Goal: Transaction & Acquisition: Purchase product/service

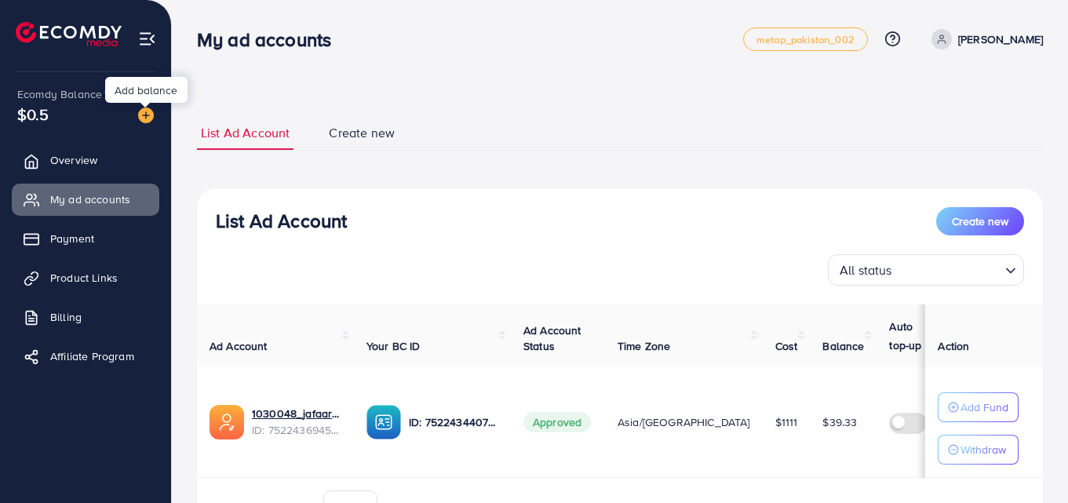
click at [142, 122] on img at bounding box center [146, 116] width 16 height 16
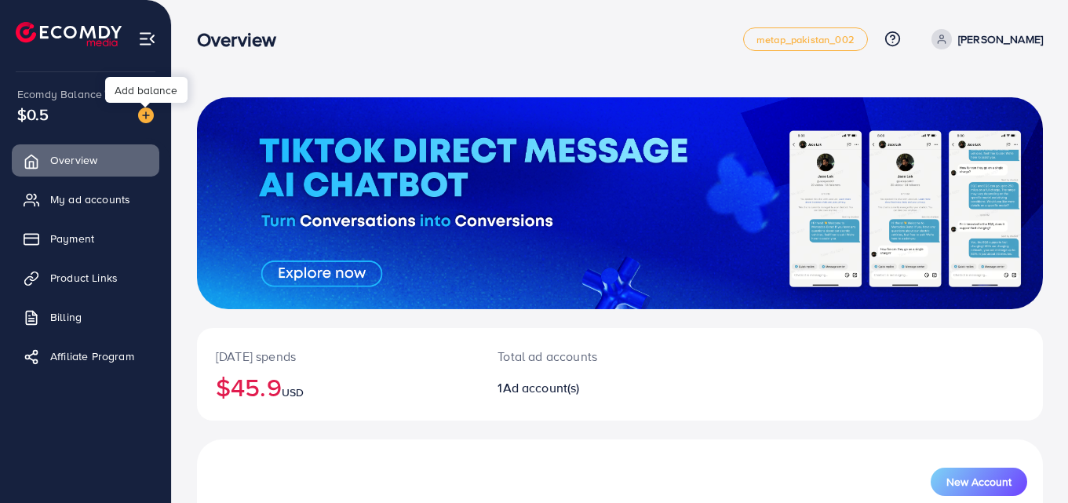
click at [148, 113] on img at bounding box center [146, 116] width 16 height 16
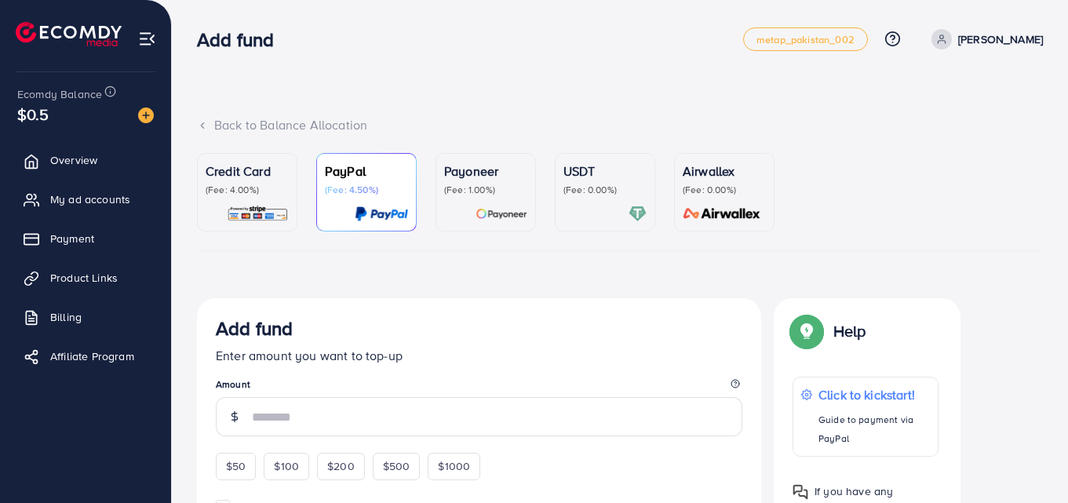
click at [229, 212] on img at bounding box center [258, 214] width 62 height 18
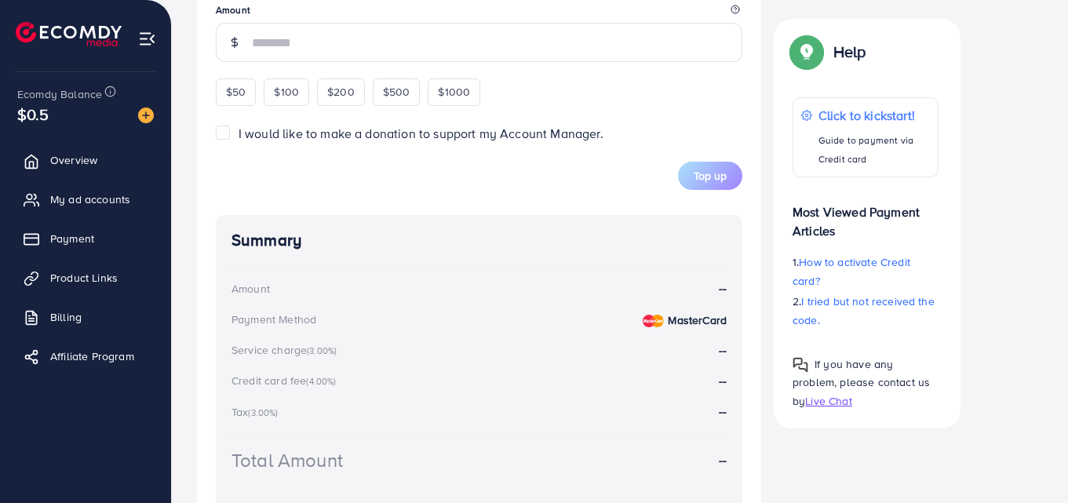
scroll to position [651, 0]
click at [245, 86] on span "$50" at bounding box center [236, 93] width 20 height 16
type input "**"
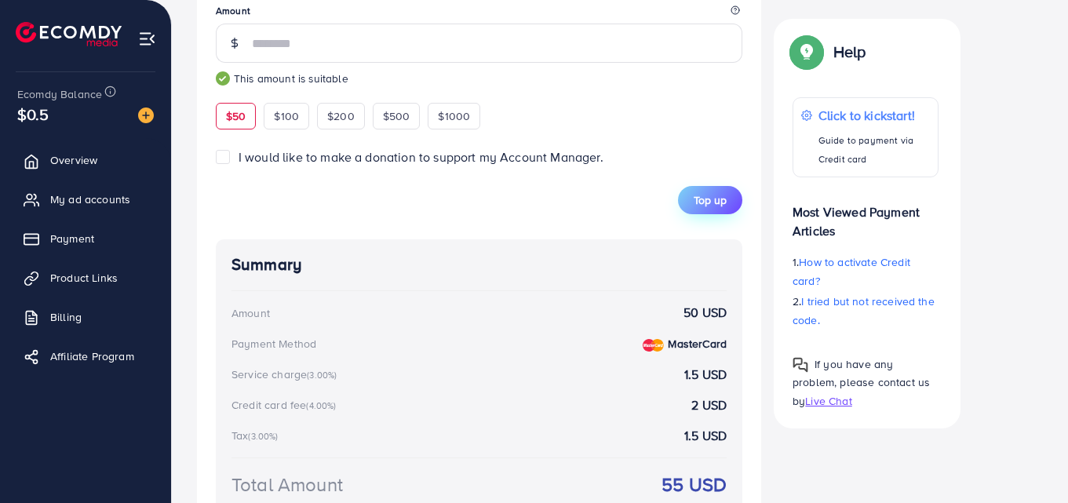
click at [699, 193] on span "Top up" at bounding box center [710, 200] width 33 height 16
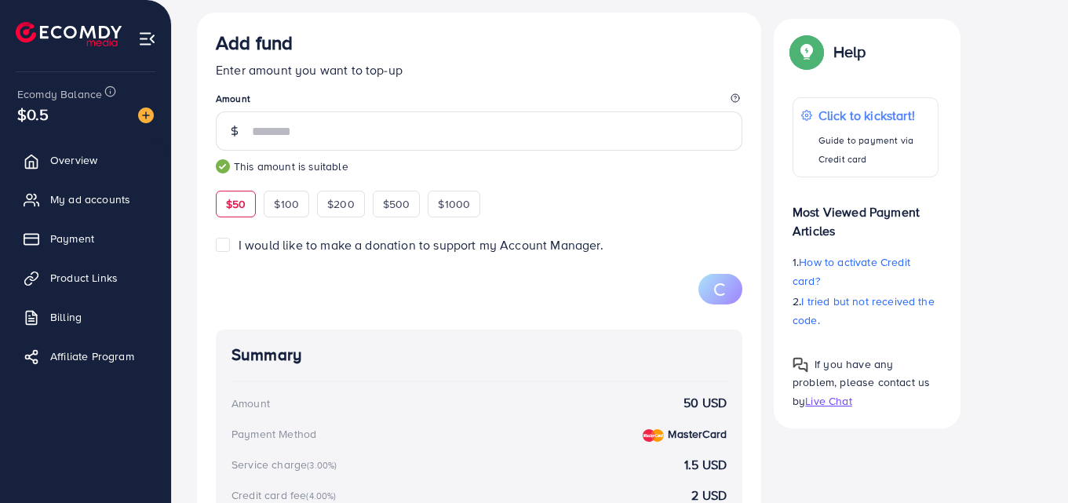
scroll to position [551, 0]
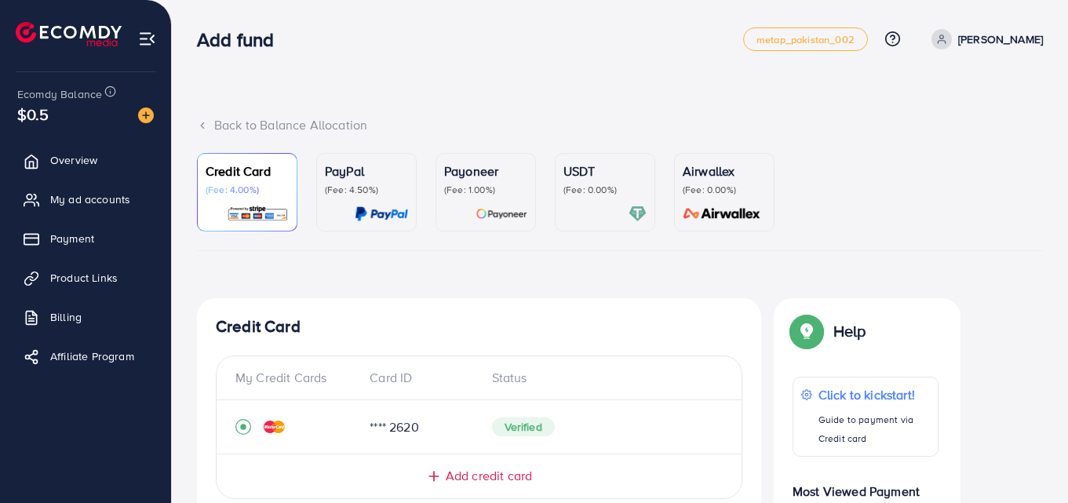
scroll to position [515, 0]
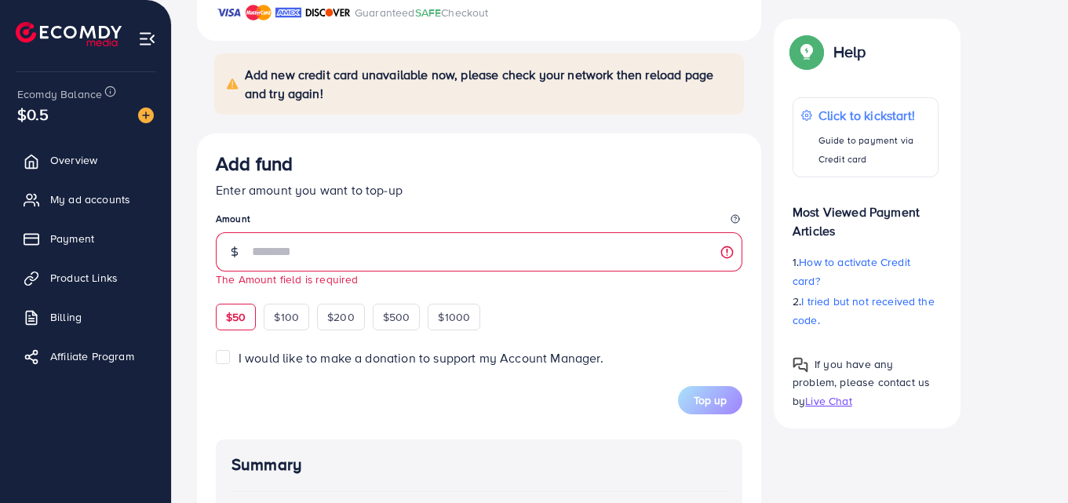
click at [232, 316] on span "$50" at bounding box center [236, 317] width 20 height 16
type input "**"
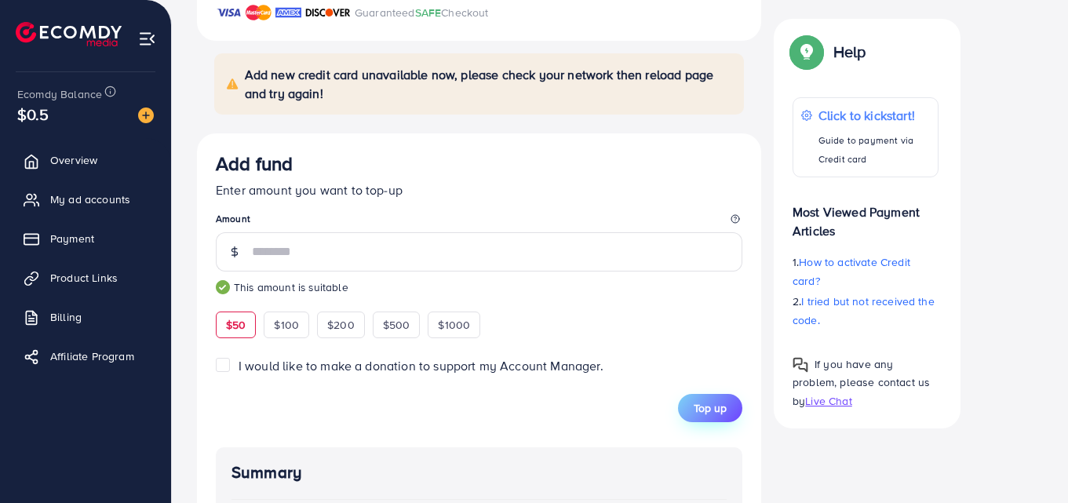
click at [714, 402] on span "Top up" at bounding box center [710, 408] width 33 height 16
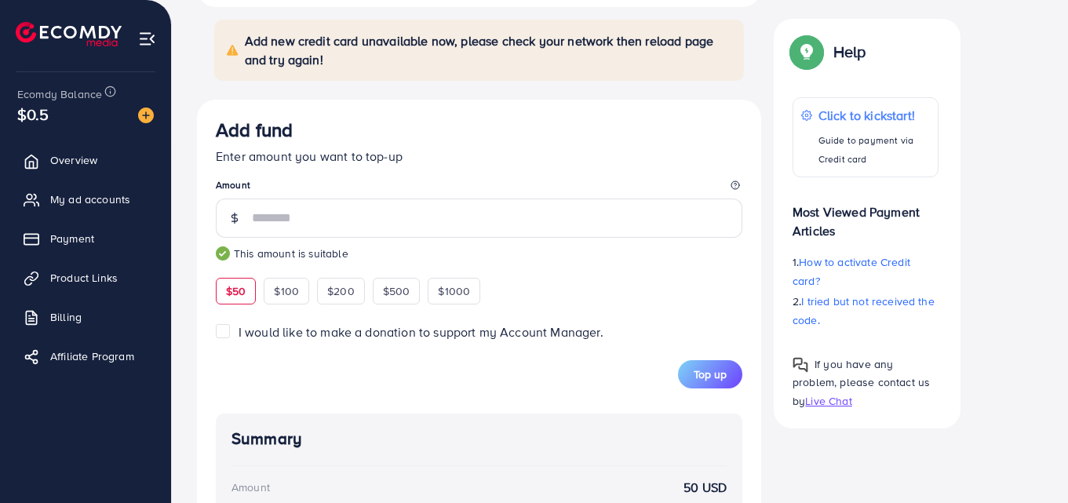
scroll to position [524, 0]
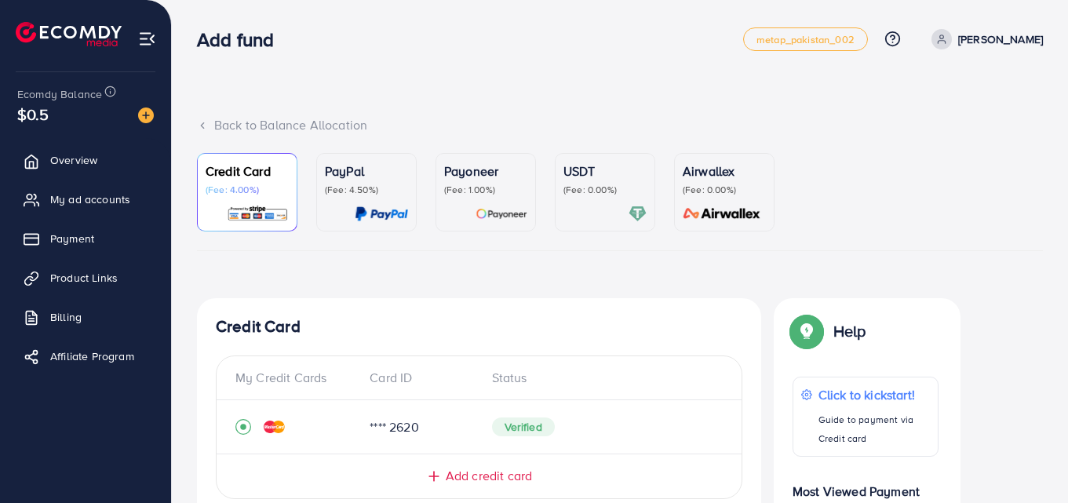
scroll to position [441, 0]
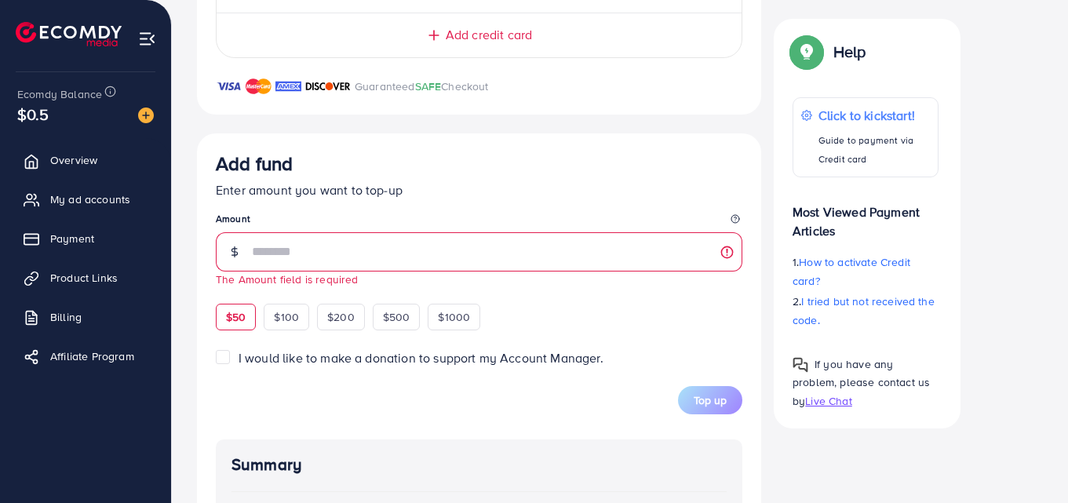
click at [250, 302] on div "$50 $100 $200 $500 $1000" at bounding box center [377, 315] width 322 height 31
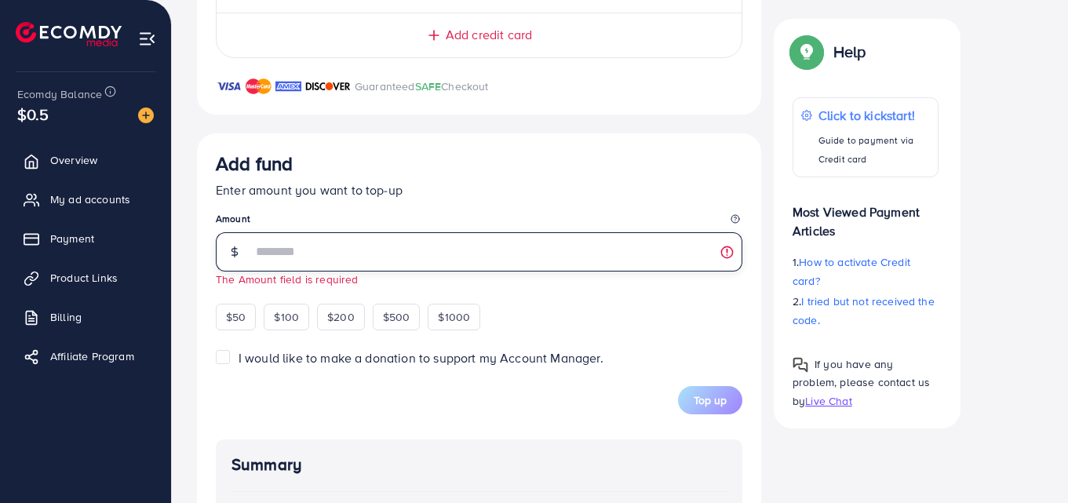
click at [314, 240] on input "number" at bounding box center [497, 251] width 491 height 39
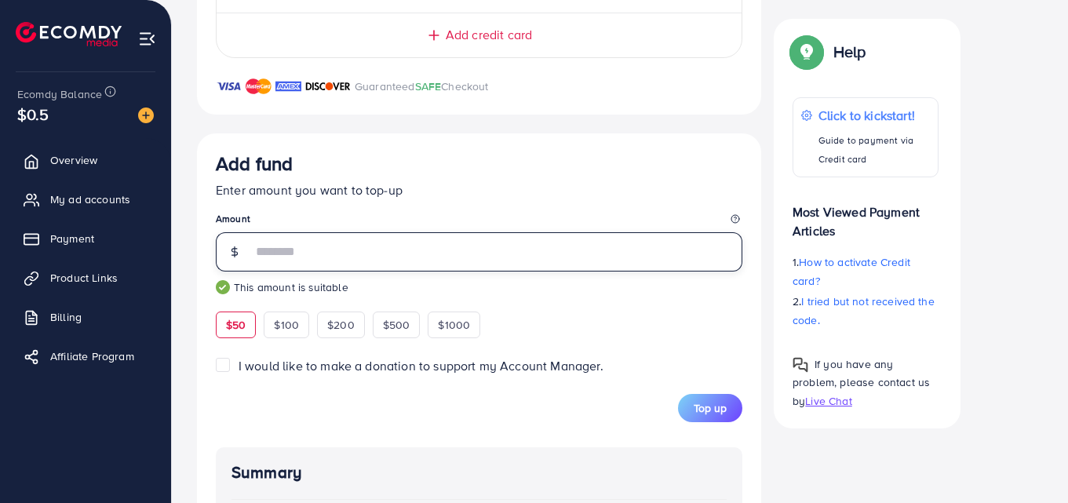
type input "**"
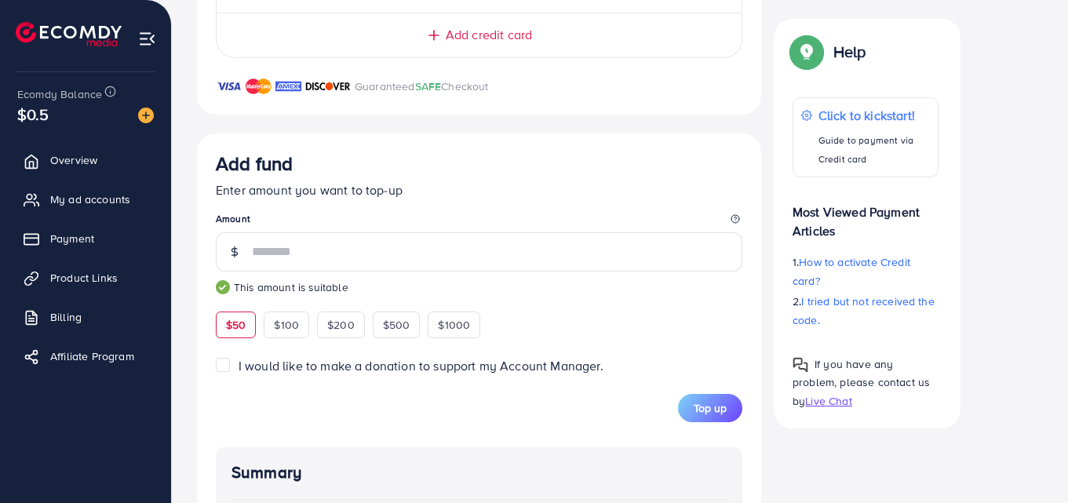
click at [494, 482] on h4 "Summary" at bounding box center [479, 473] width 495 height 20
click at [713, 397] on button "Top up" at bounding box center [710, 408] width 64 height 28
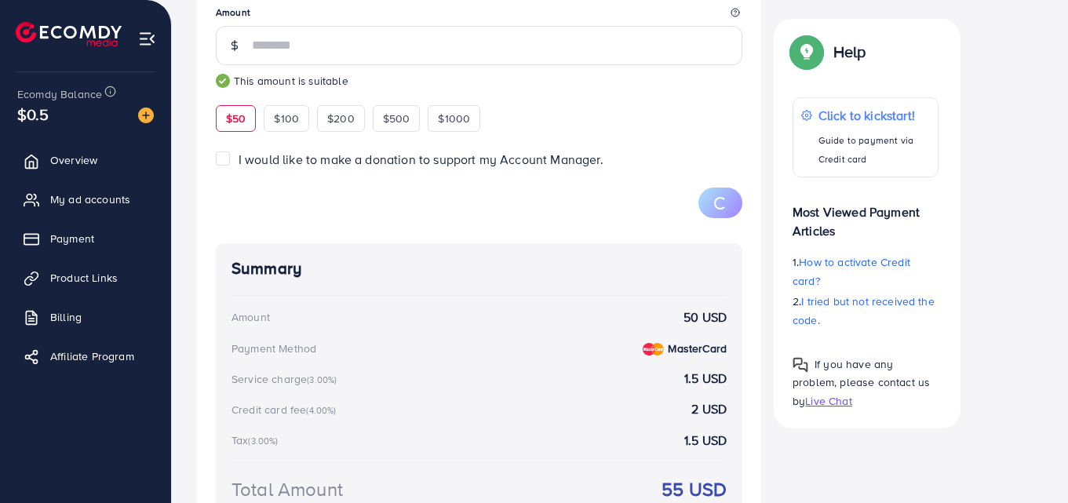
scroll to position [646, 0]
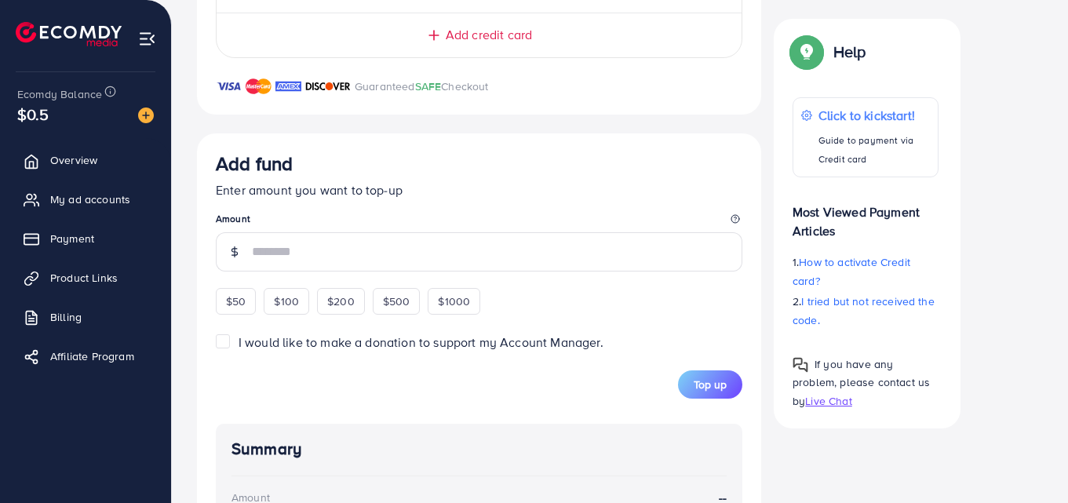
scroll to position [469, 0]
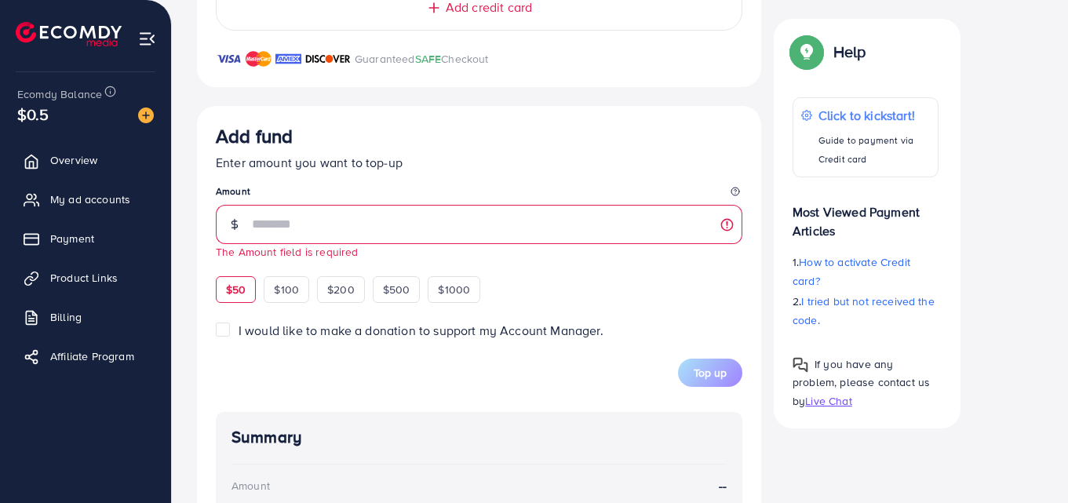
click at [235, 276] on div "$50" at bounding box center [236, 289] width 40 height 27
type input "**"
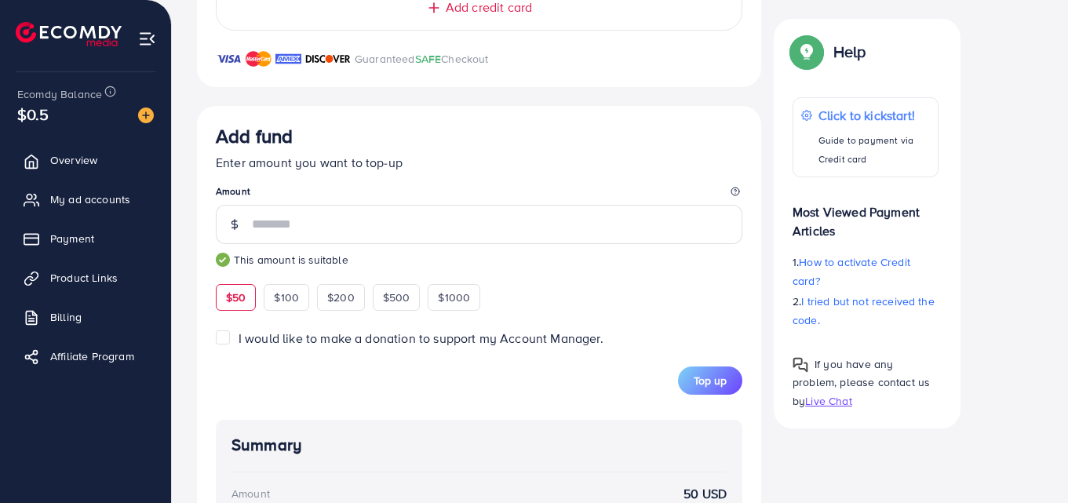
click at [239, 343] on label "I would like to make a donation to support my Account Manager." at bounding box center [421, 339] width 365 height 18
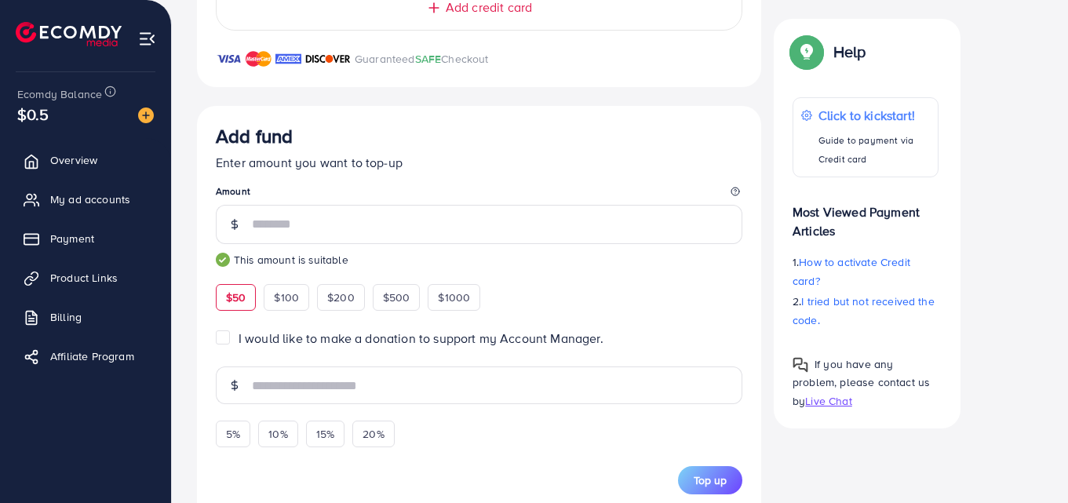
click at [221, 348] on div "I would like to make a donation to support my Account Manager." at bounding box center [479, 339] width 527 height 18
click at [239, 333] on label "I would like to make a donation to support my Account Manager." at bounding box center [421, 339] width 365 height 18
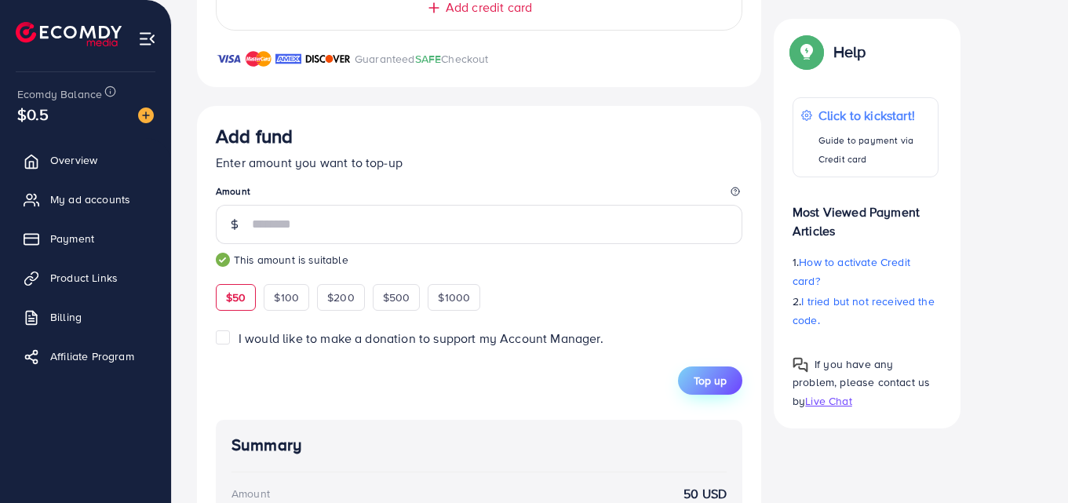
click at [699, 387] on span "Top up" at bounding box center [710, 381] width 33 height 16
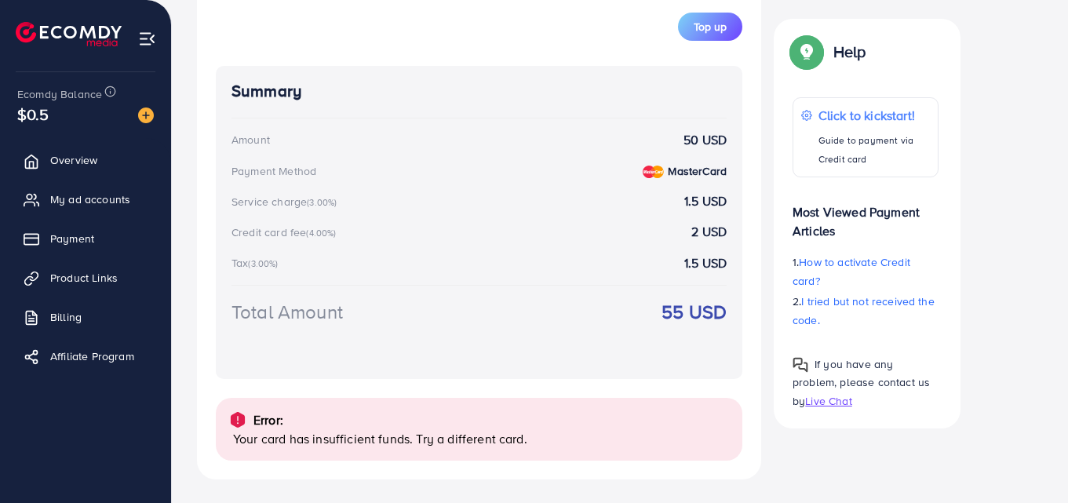
scroll to position [824, 0]
